Goal: Navigation & Orientation: Find specific page/section

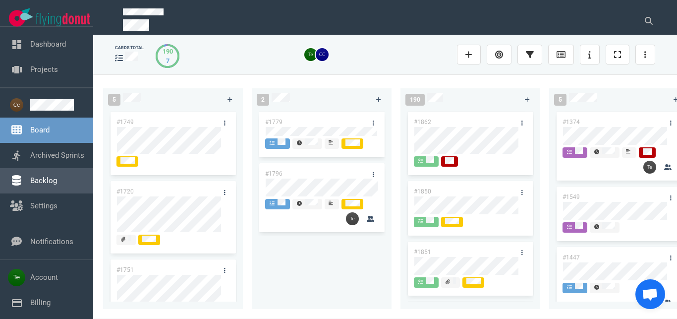
click at [35, 179] on link "Backlog" at bounding box center [43, 180] width 27 height 9
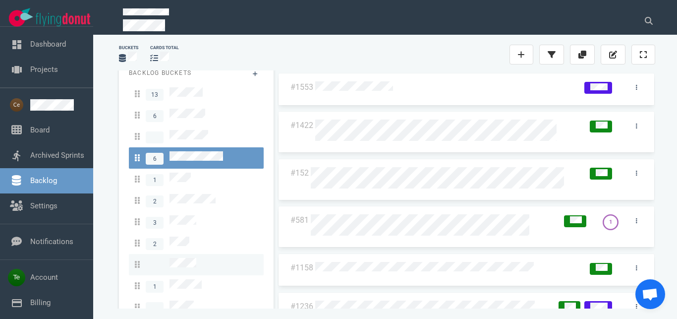
scroll to position [17, 0]
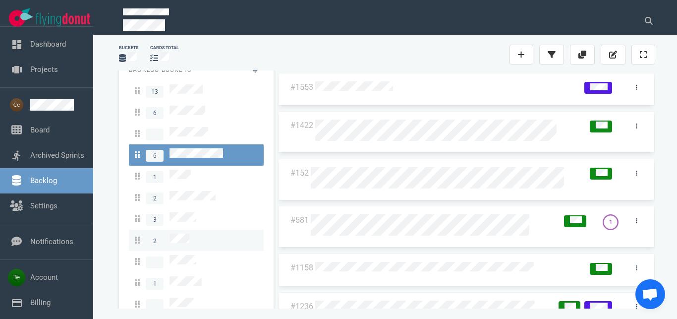
click at [191, 234] on div "2" at bounding box center [196, 240] width 123 height 13
